Goal: Task Accomplishment & Management: Manage account settings

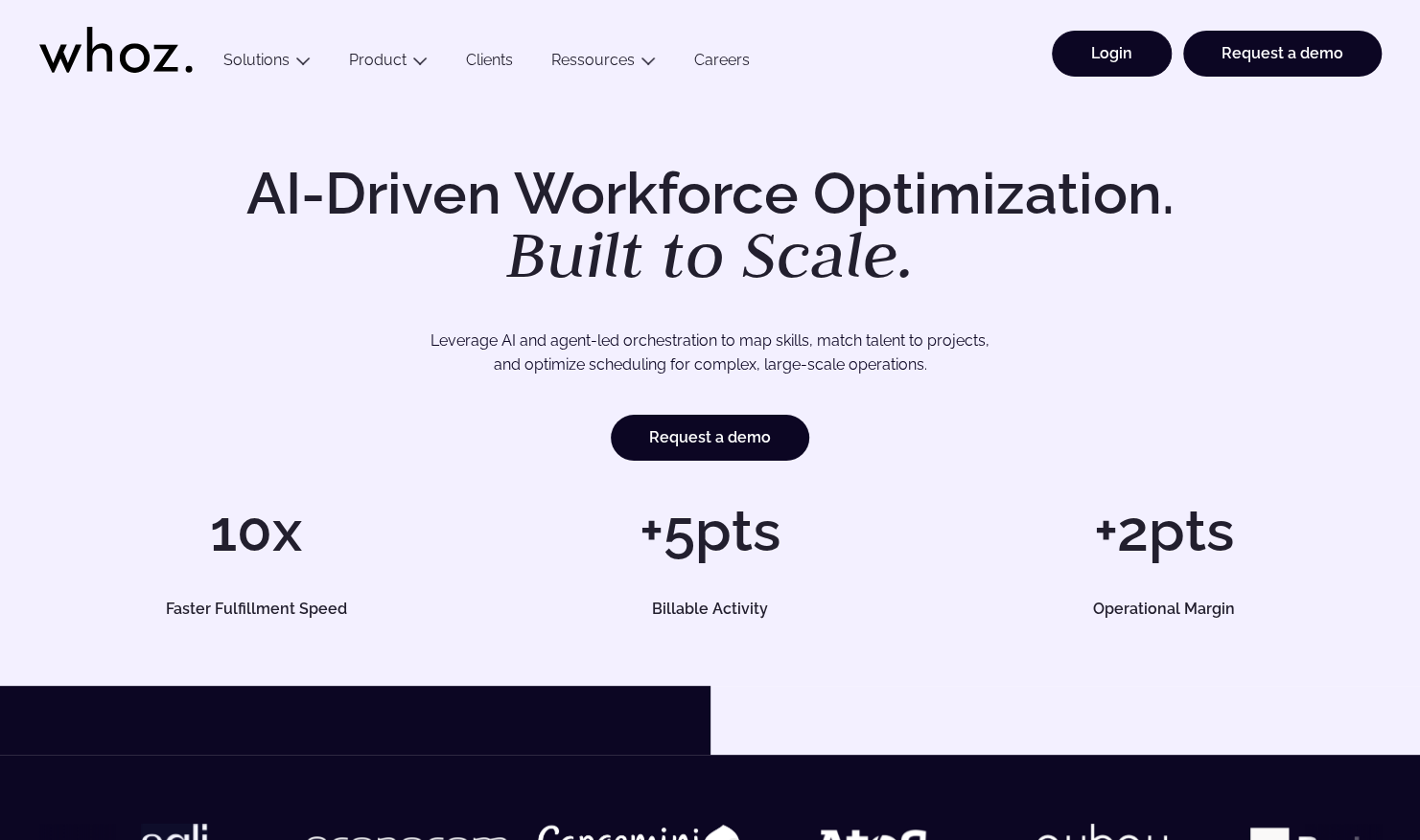
click at [1158, 65] on link "Login" at bounding box center [1112, 54] width 120 height 46
click at [1143, 52] on link "Login" at bounding box center [1112, 54] width 120 height 46
